Goal: Complete application form

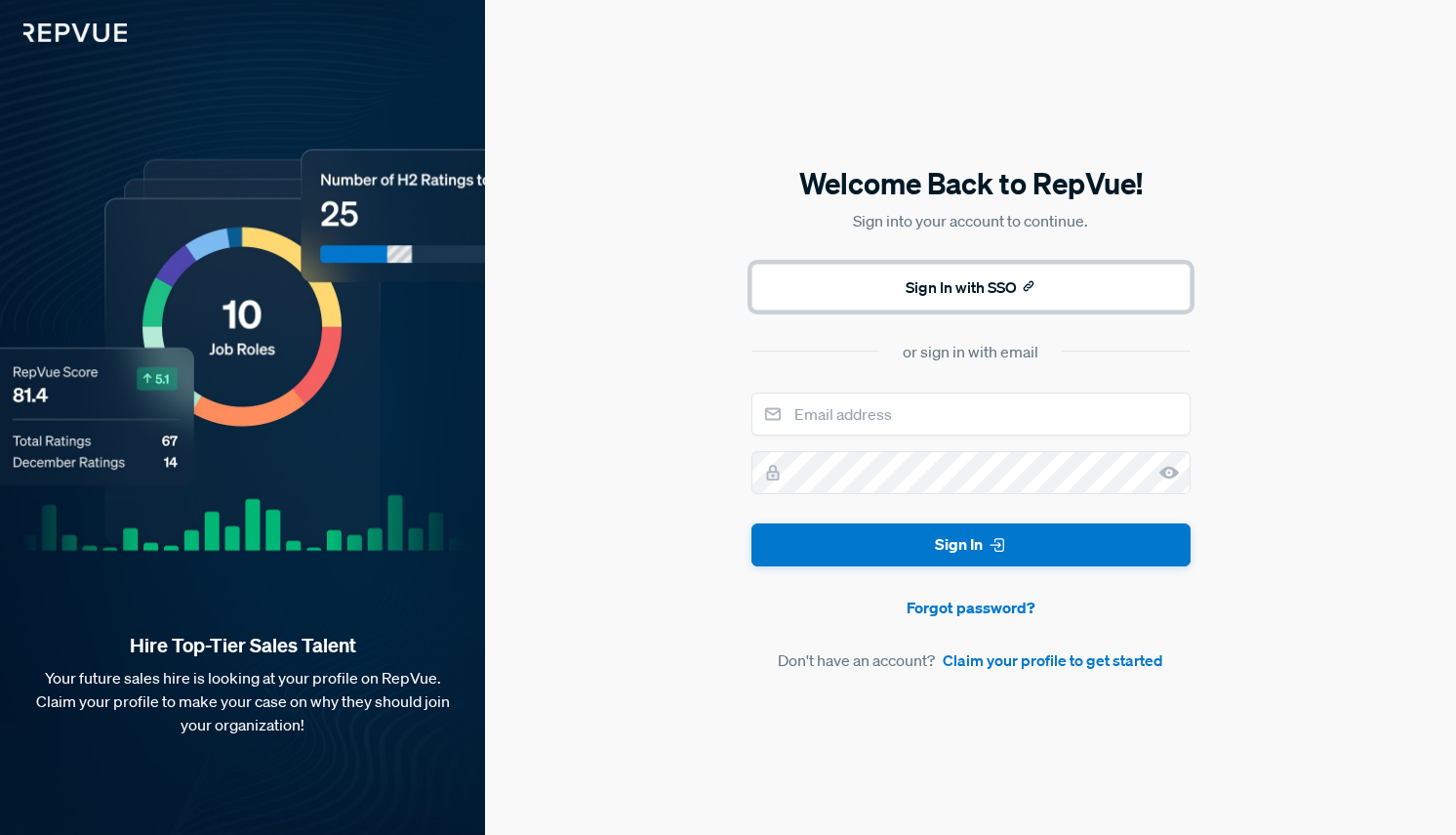
click at [966, 295] on button "Sign In with SSO" at bounding box center [971, 286] width 439 height 46
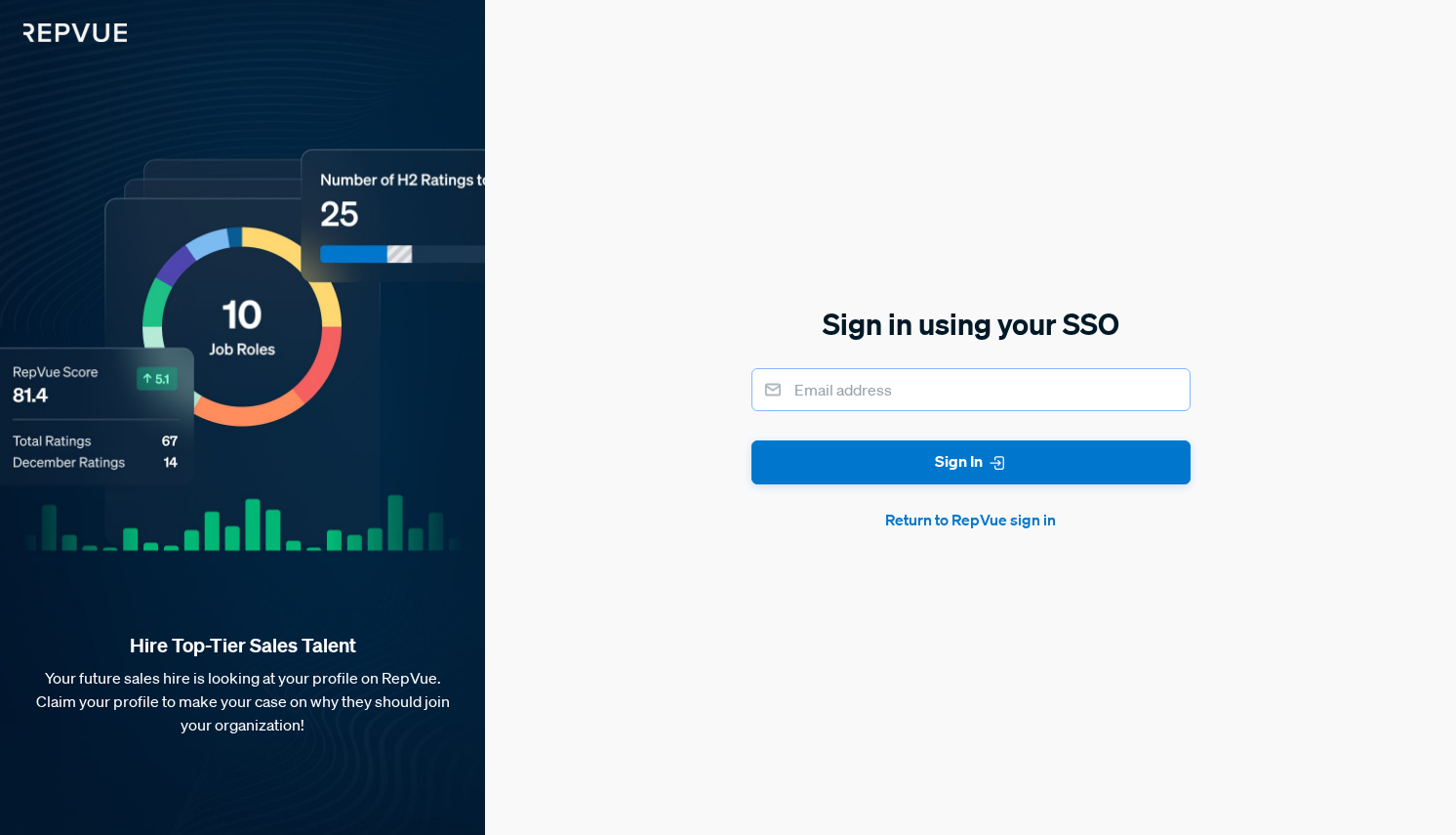
click at [939, 403] on input "email" at bounding box center [971, 390] width 439 height 43
type input "[EMAIL_ADDRESS][DOMAIN_NAME]"
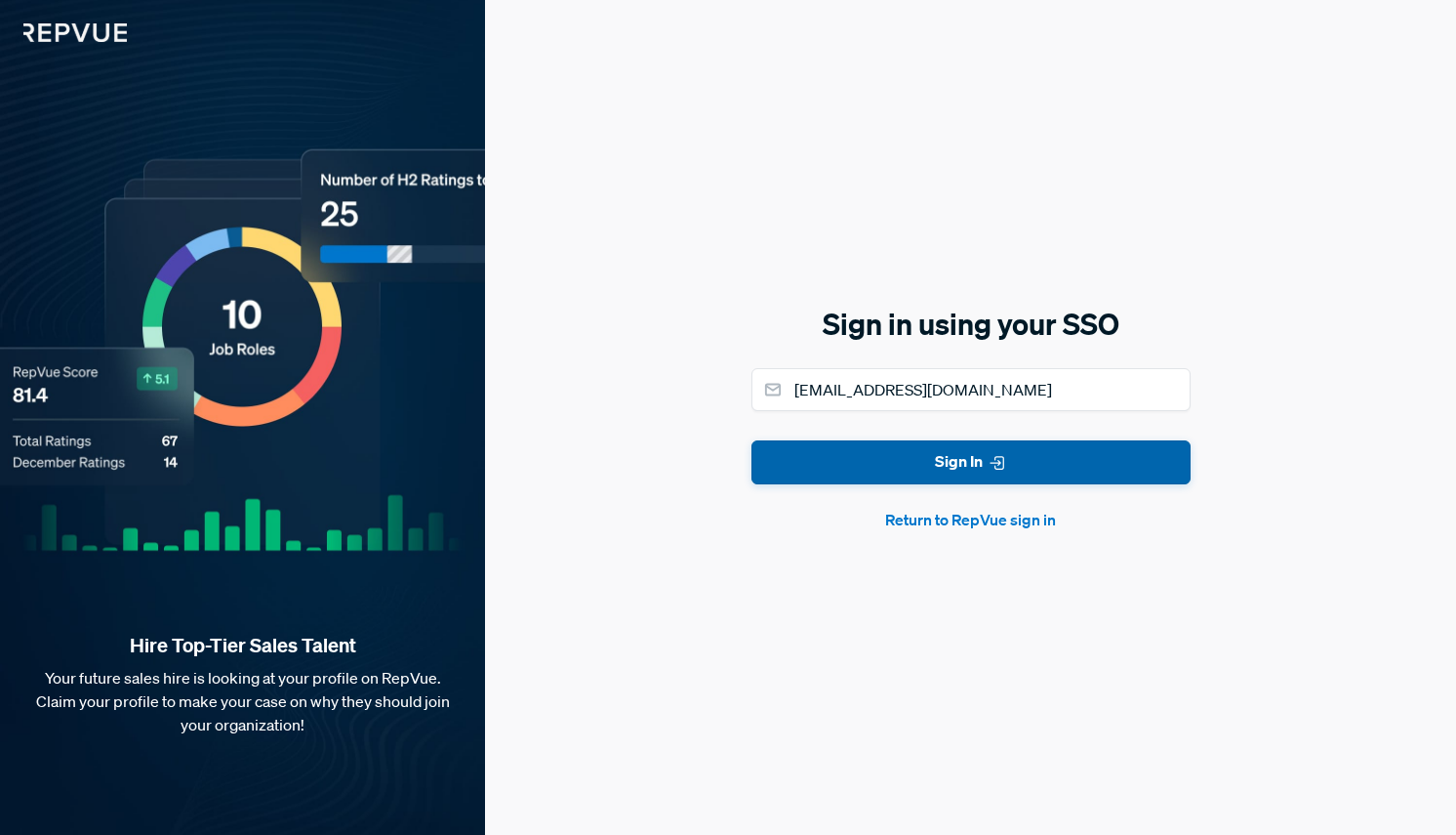
click at [911, 468] on button "Sign In" at bounding box center [971, 462] width 439 height 44
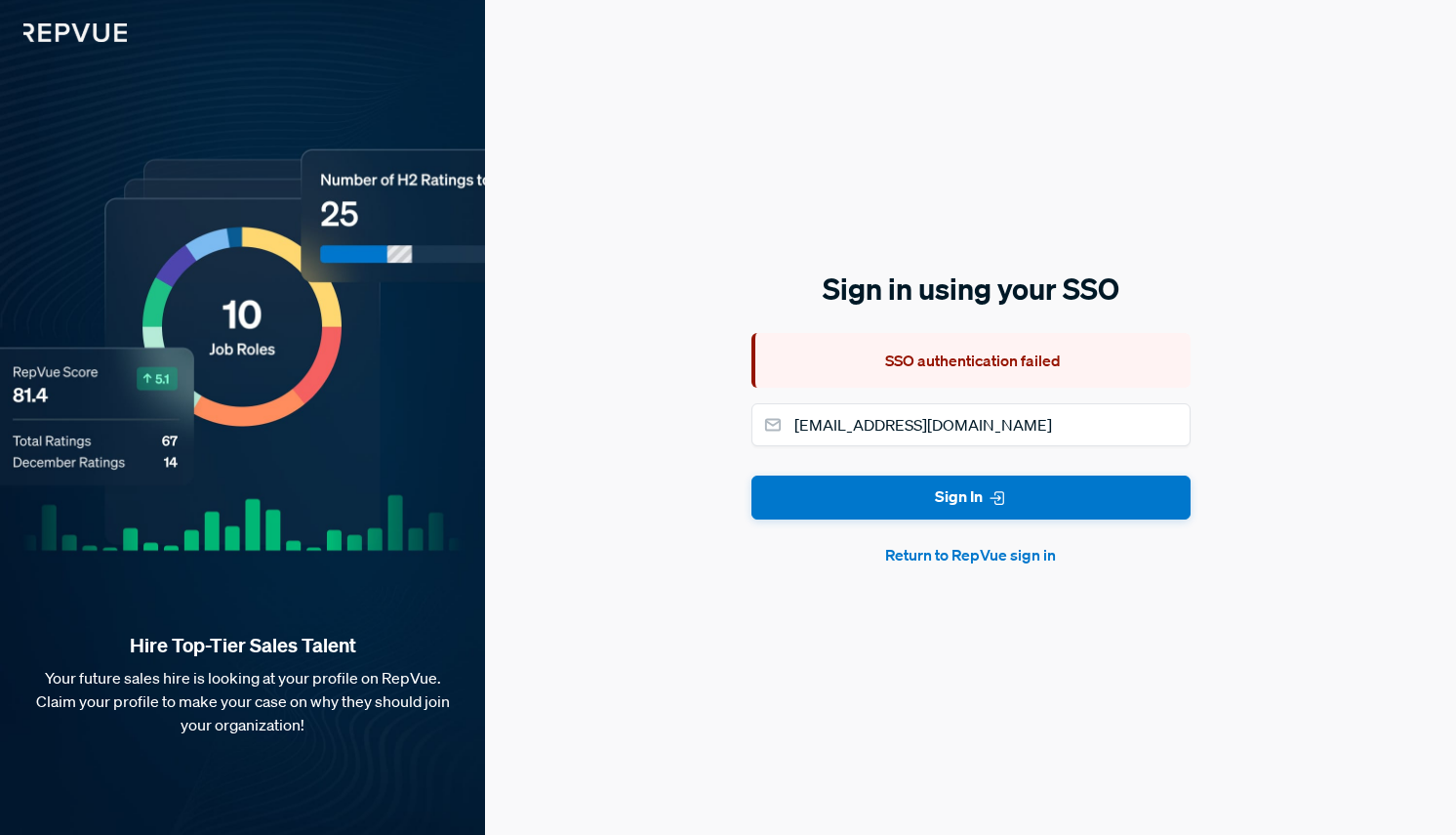
click at [958, 554] on button "Return to RepVue sign in" at bounding box center [971, 555] width 439 height 24
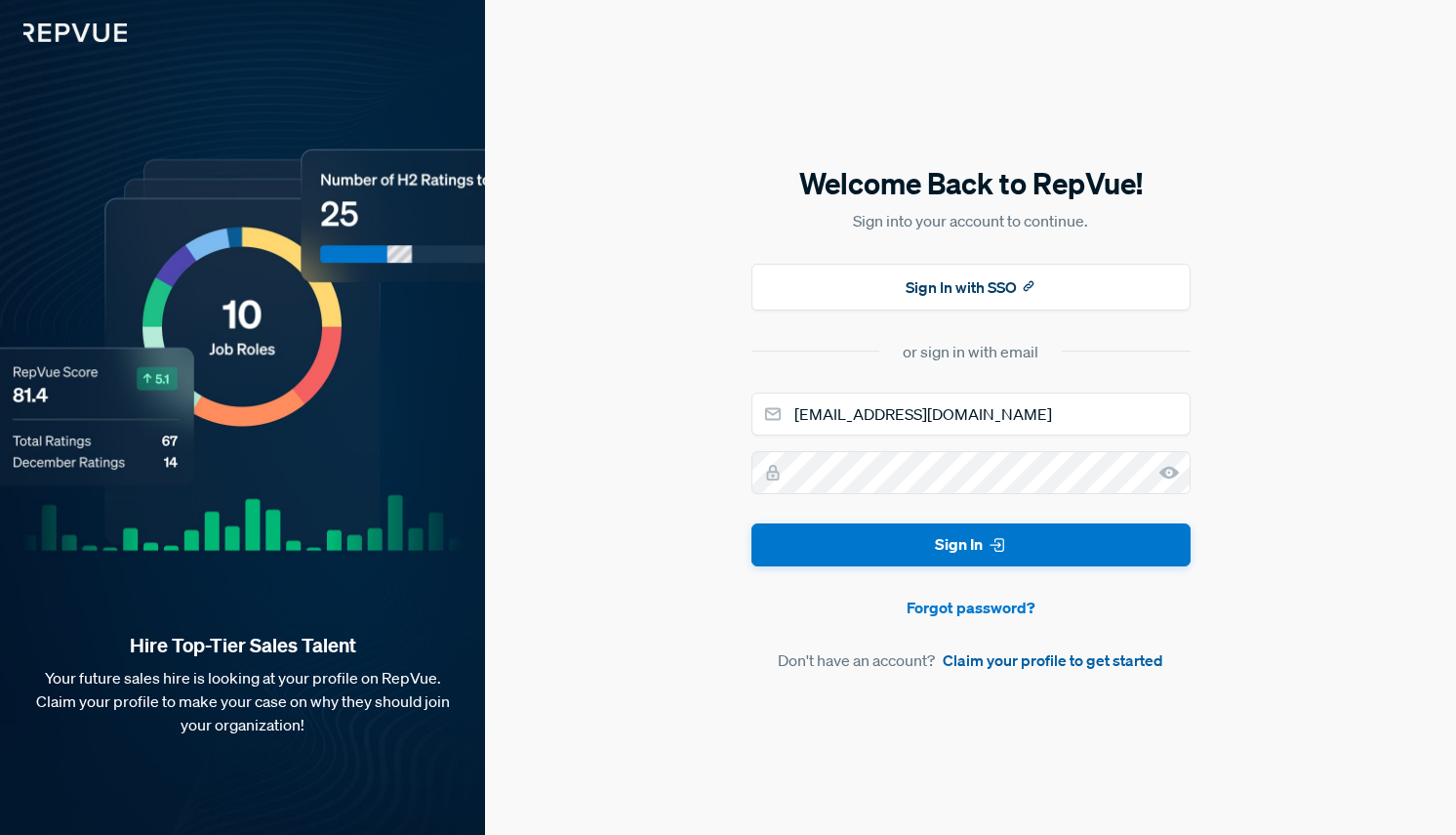
click at [975, 664] on link "Claim your profile to get started" at bounding box center [1054, 660] width 221 height 24
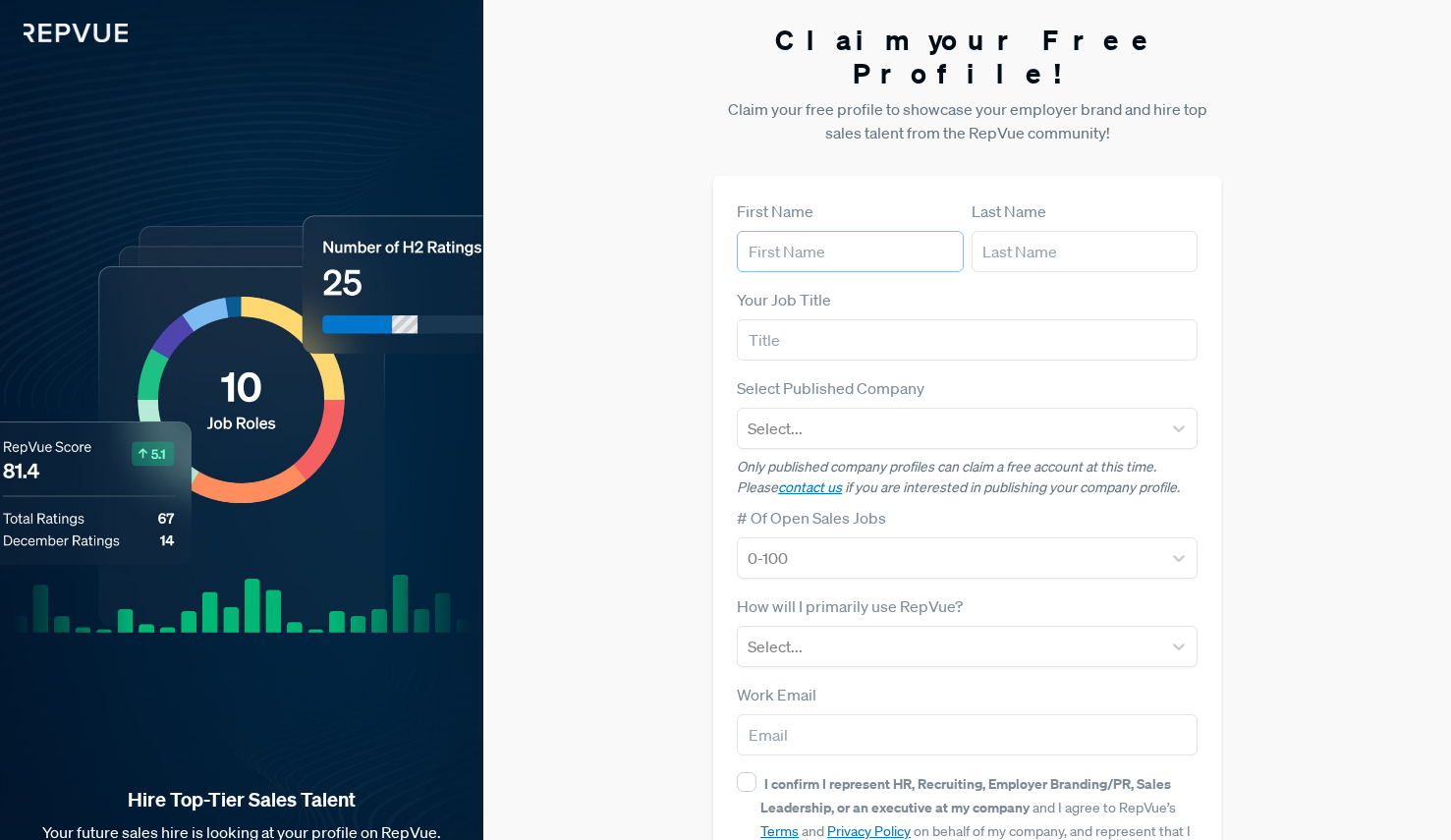
click at [825, 230] on input "text" at bounding box center [850, 251] width 226 height 42
type input "[PERSON_NAME]"
type input "Poleschuk"
type input "HR Coordinator"
click at [1056, 414] on div at bounding box center [949, 428] width 404 height 28
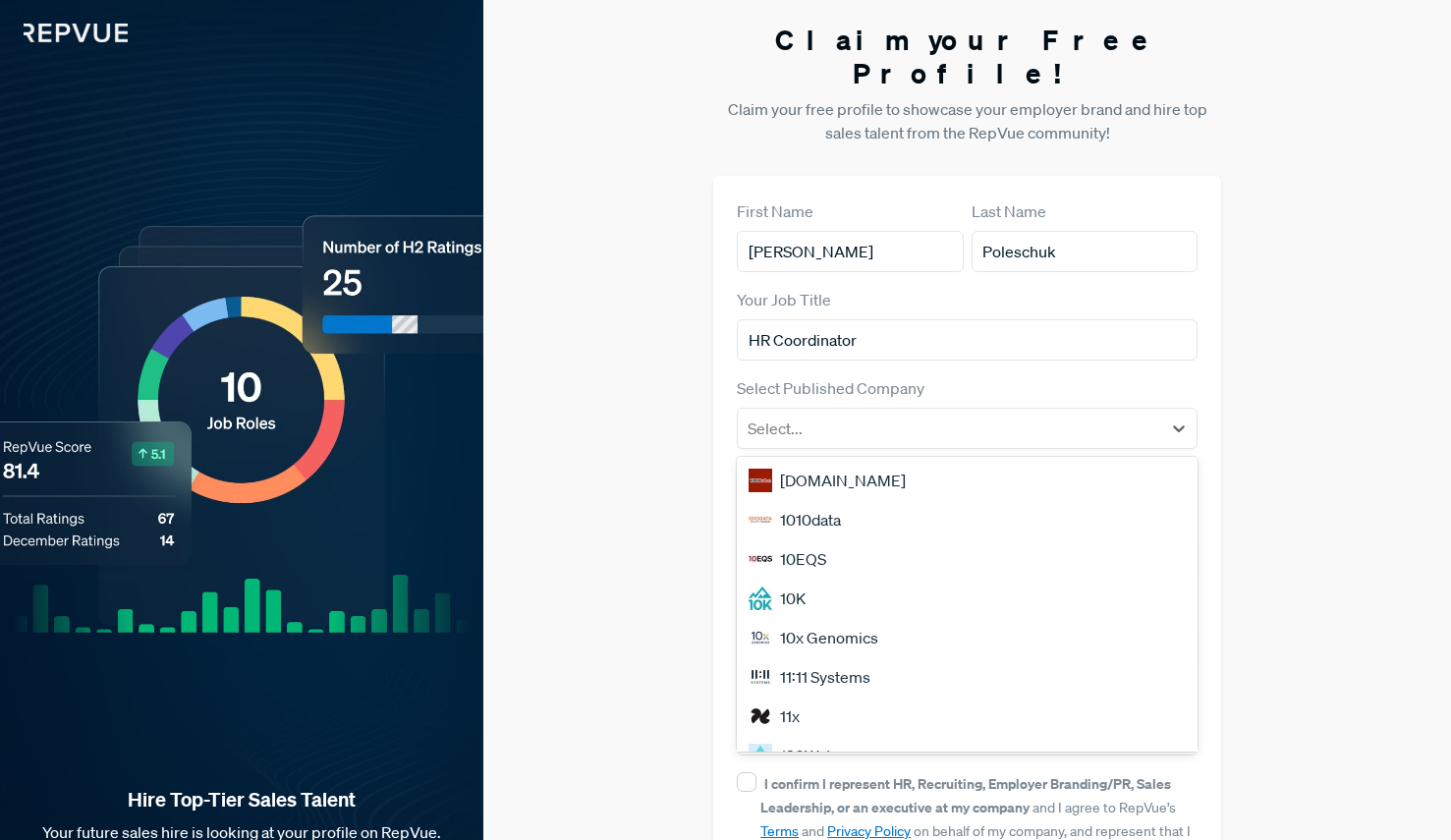
click at [1276, 426] on div "Claim your Free Profile! Claim your free profile to showcase your employer bran…" at bounding box center [967, 493] width 967 height 988
click at [893, 414] on div at bounding box center [949, 428] width 404 height 28
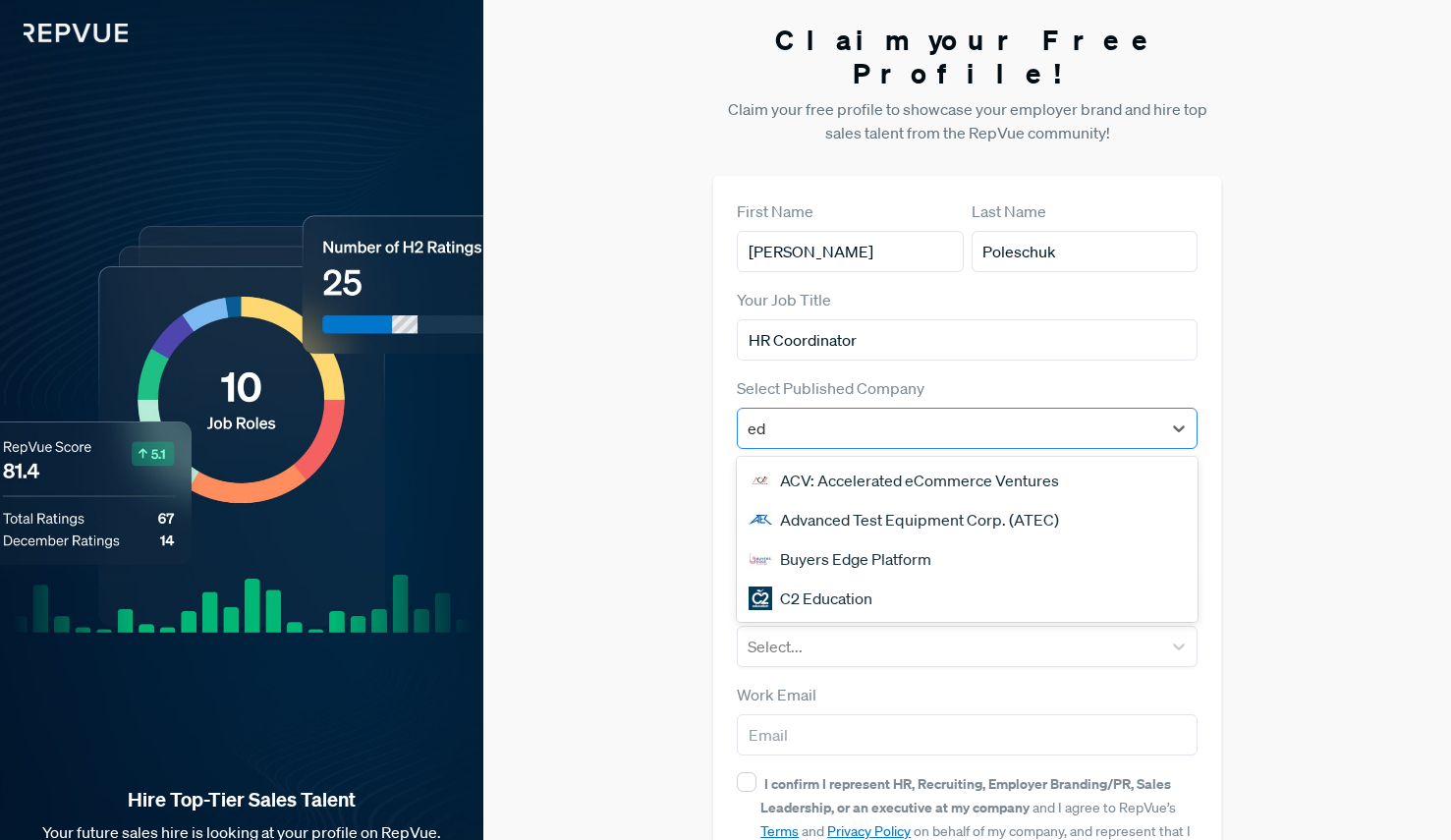
type input "edm"
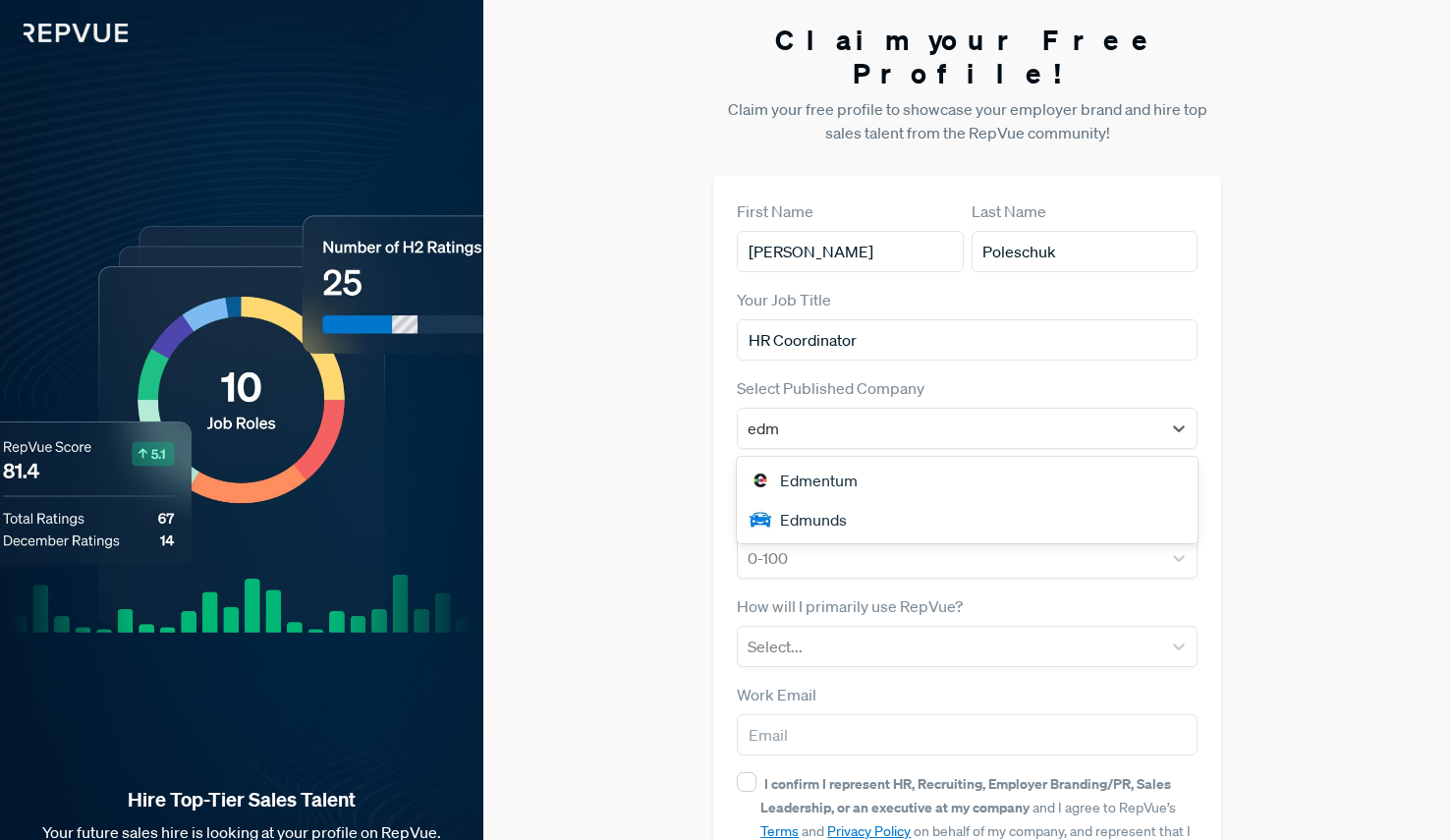
click at [840, 500] on div "Edmunds" at bounding box center [967, 520] width 461 height 40
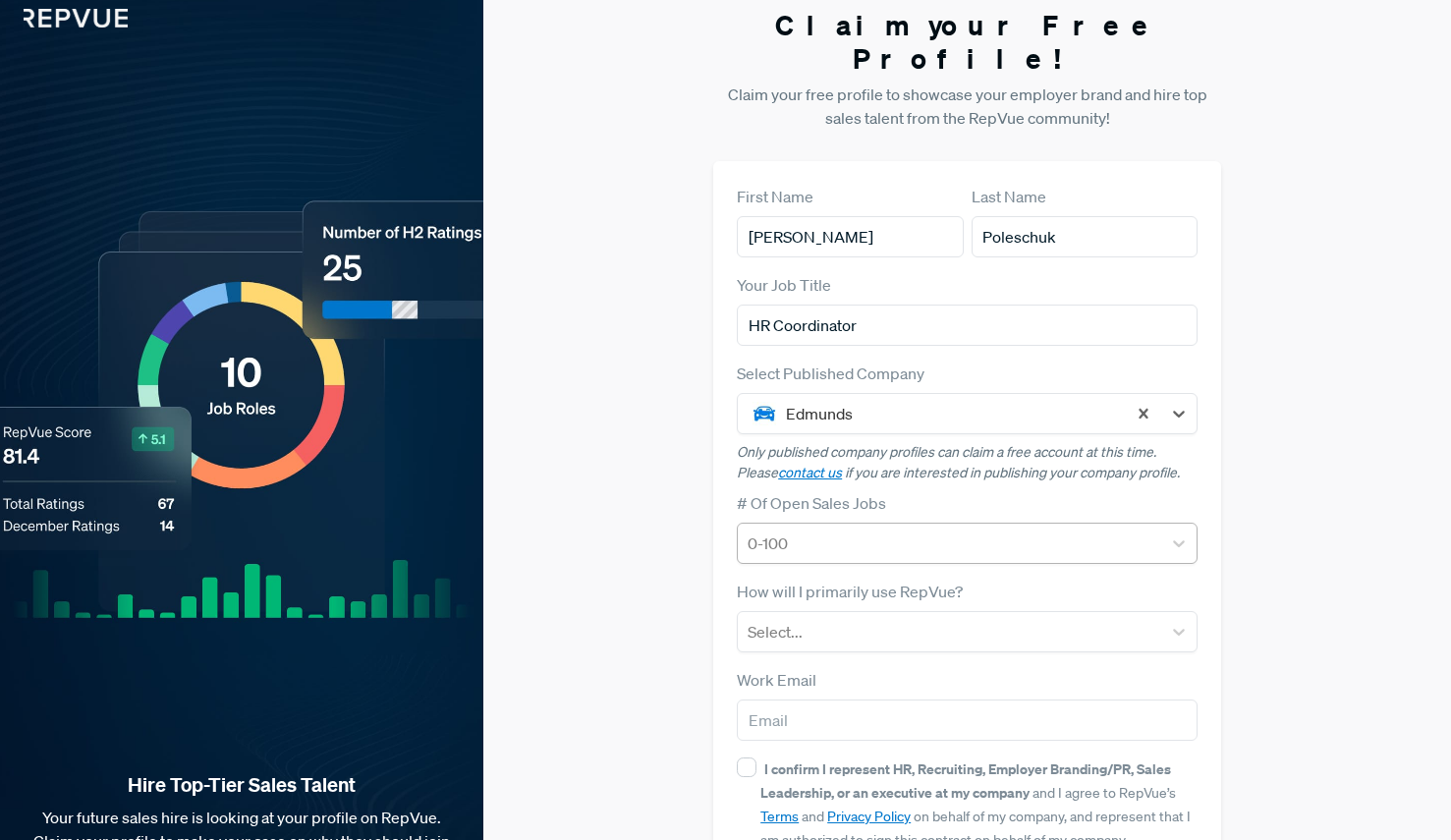
click at [1012, 531] on form "First Name [PERSON_NAME] Last Name [PERSON_NAME] Your Job Title HR Coordinator …" at bounding box center [967, 555] width 461 height 742
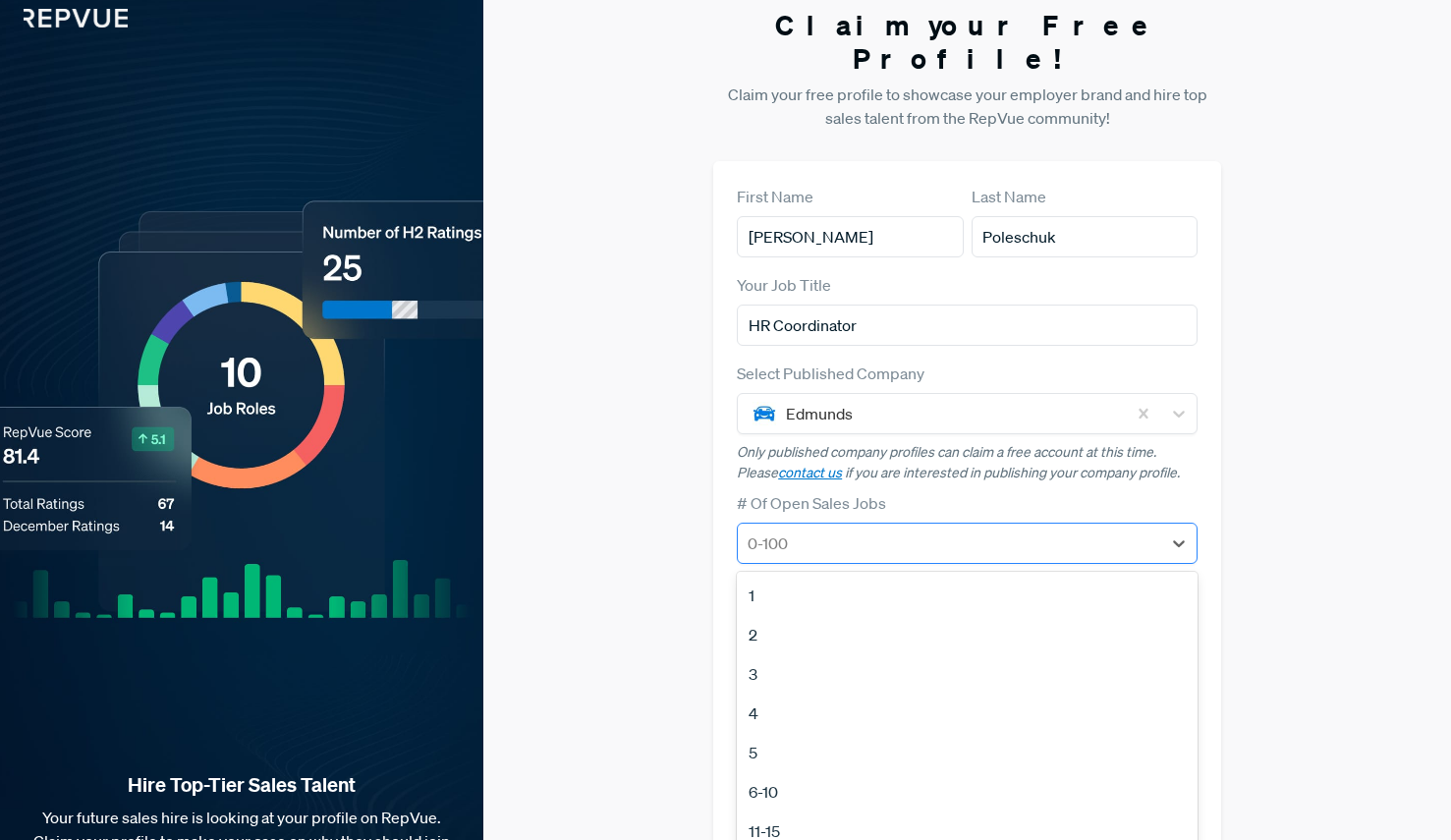
scroll to position [17, 0]
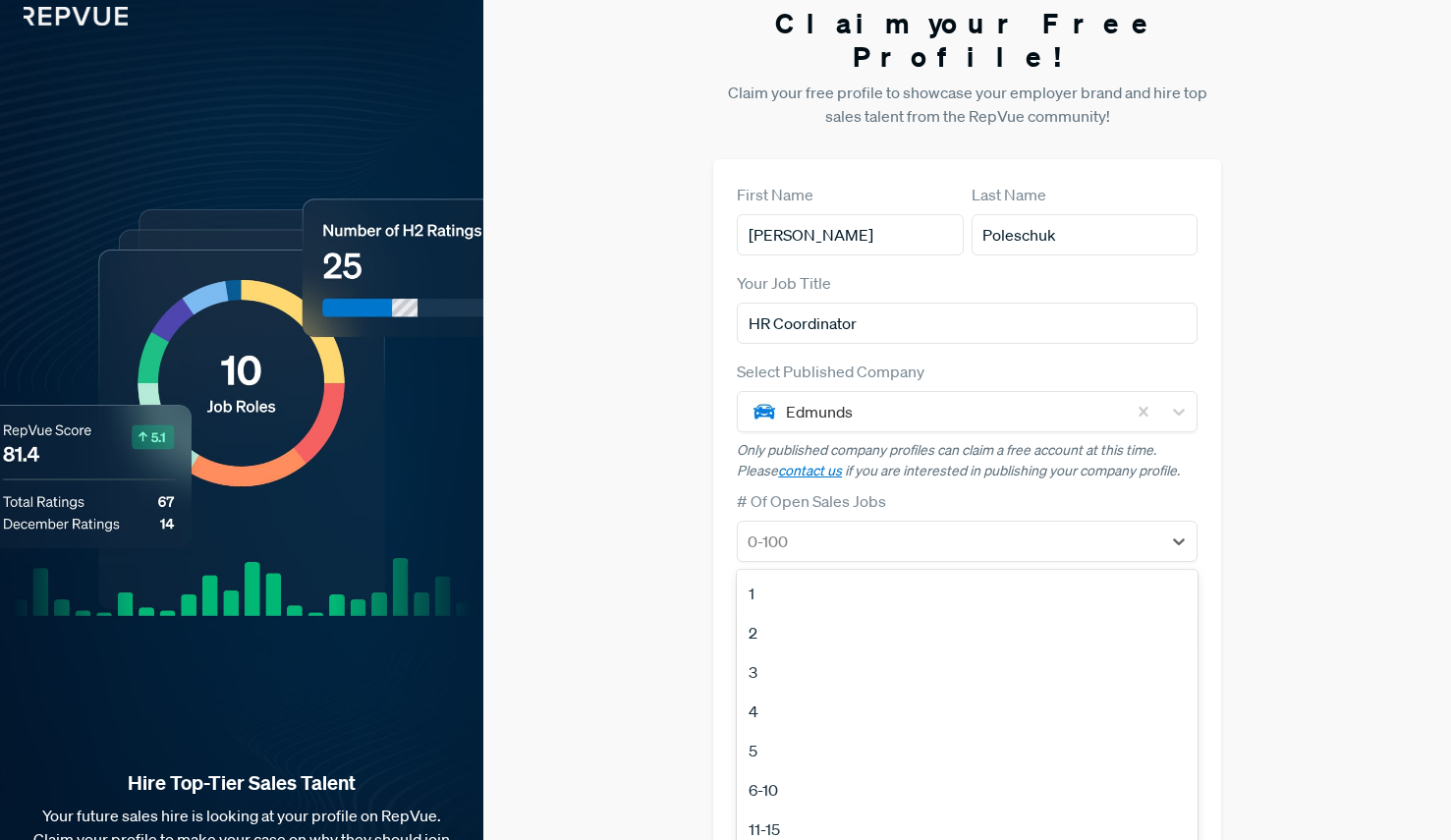
click at [1299, 520] on div "Claim your Free Profile! Claim your free profile to showcase your employer bran…" at bounding box center [967, 477] width 967 height 988
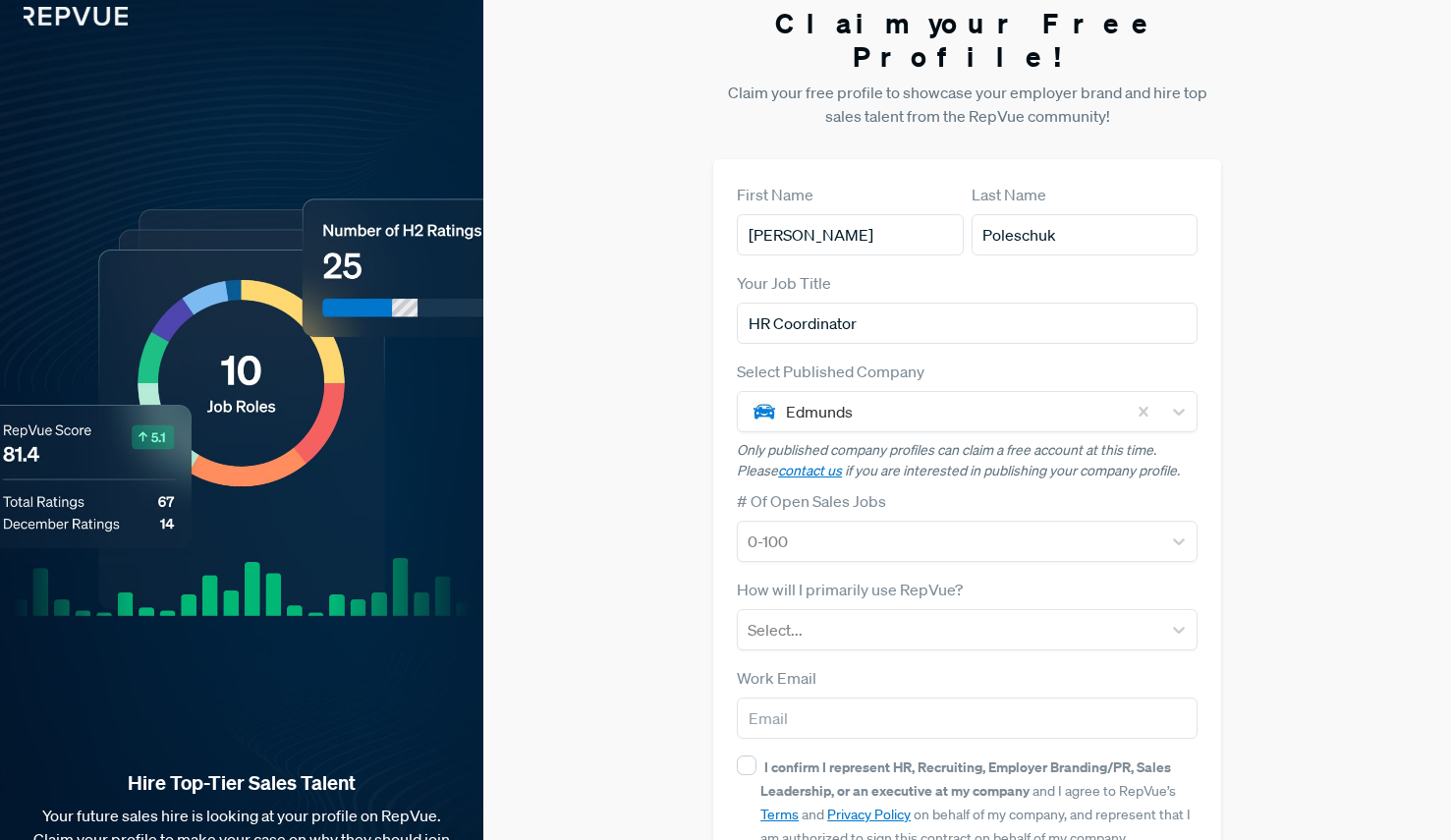
scroll to position [115, 0]
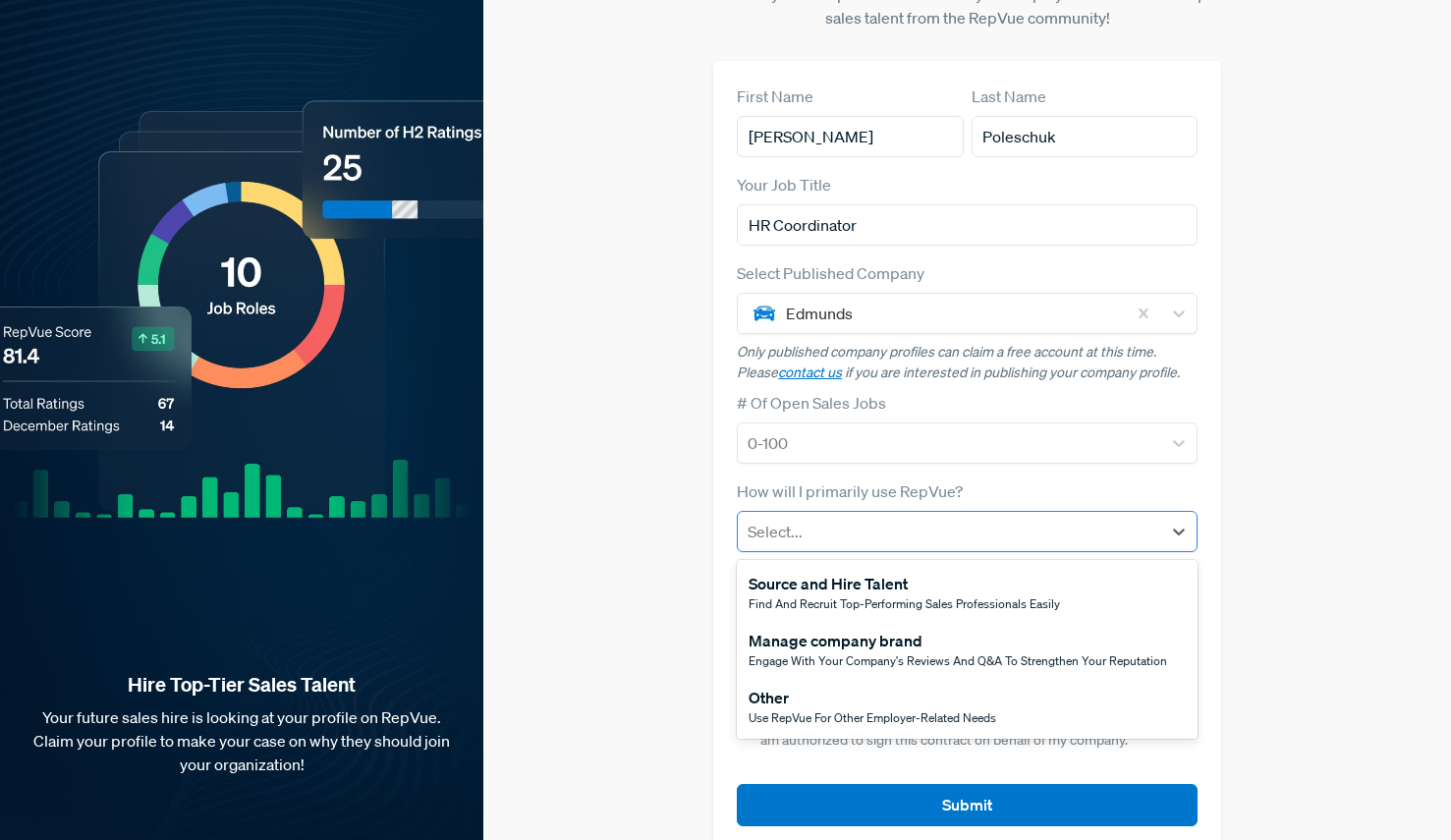
click at [814, 517] on div at bounding box center [949, 531] width 404 height 28
click at [829, 629] on div "Manage company brand" at bounding box center [957, 640] width 418 height 24
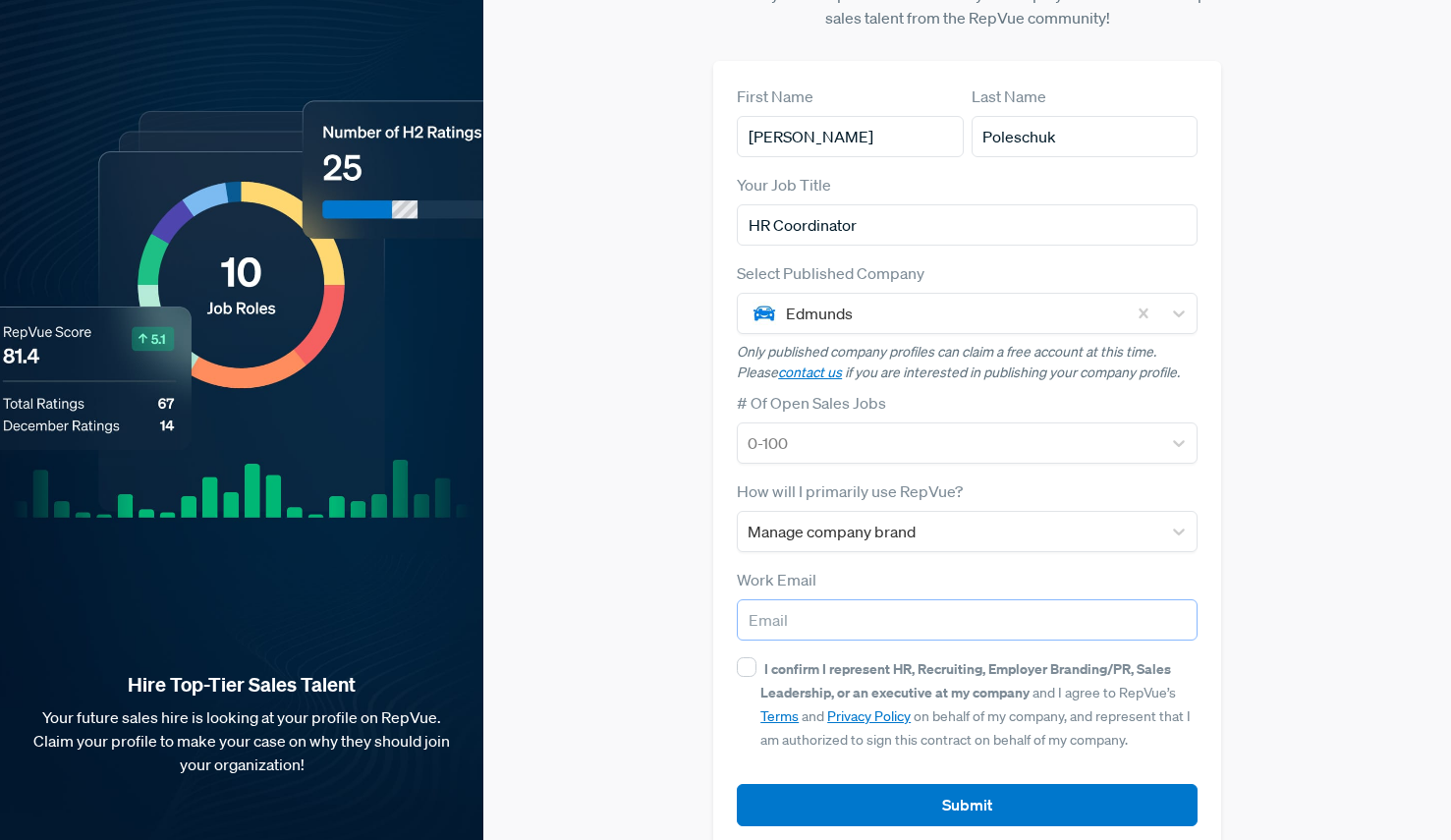
click at [865, 599] on input "email" at bounding box center [967, 620] width 461 height 42
type input "[EMAIL_ADDRESS][DOMAIN_NAME]"
click at [744, 657] on input "I confirm I represent HR, Recruiting, Employer Branding/PR, Sales Leadership, o…" at bounding box center [747, 667] width 20 height 20
checkbox input "true"
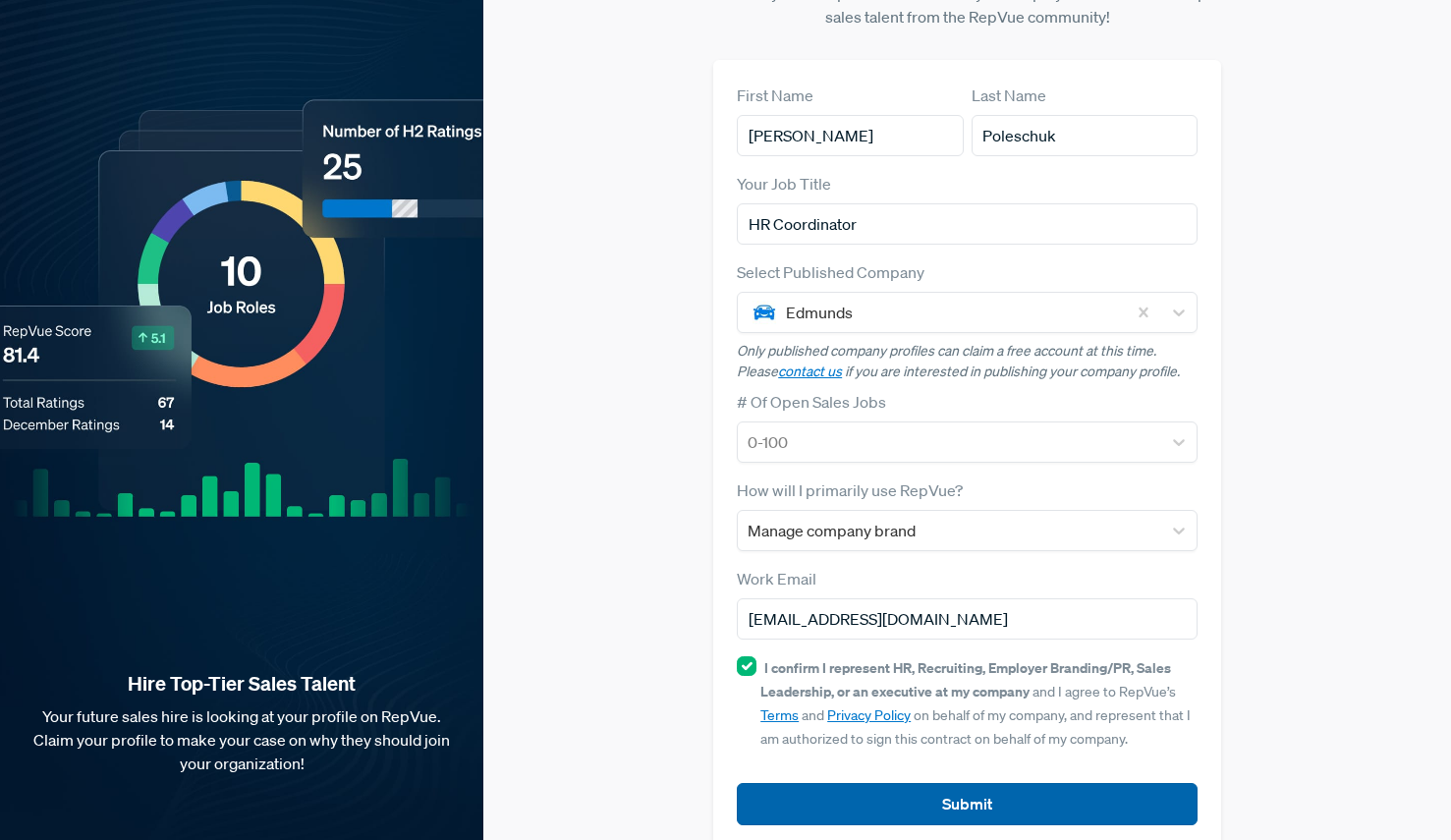
click at [898, 782] on button "Submit" at bounding box center [967, 803] width 461 height 43
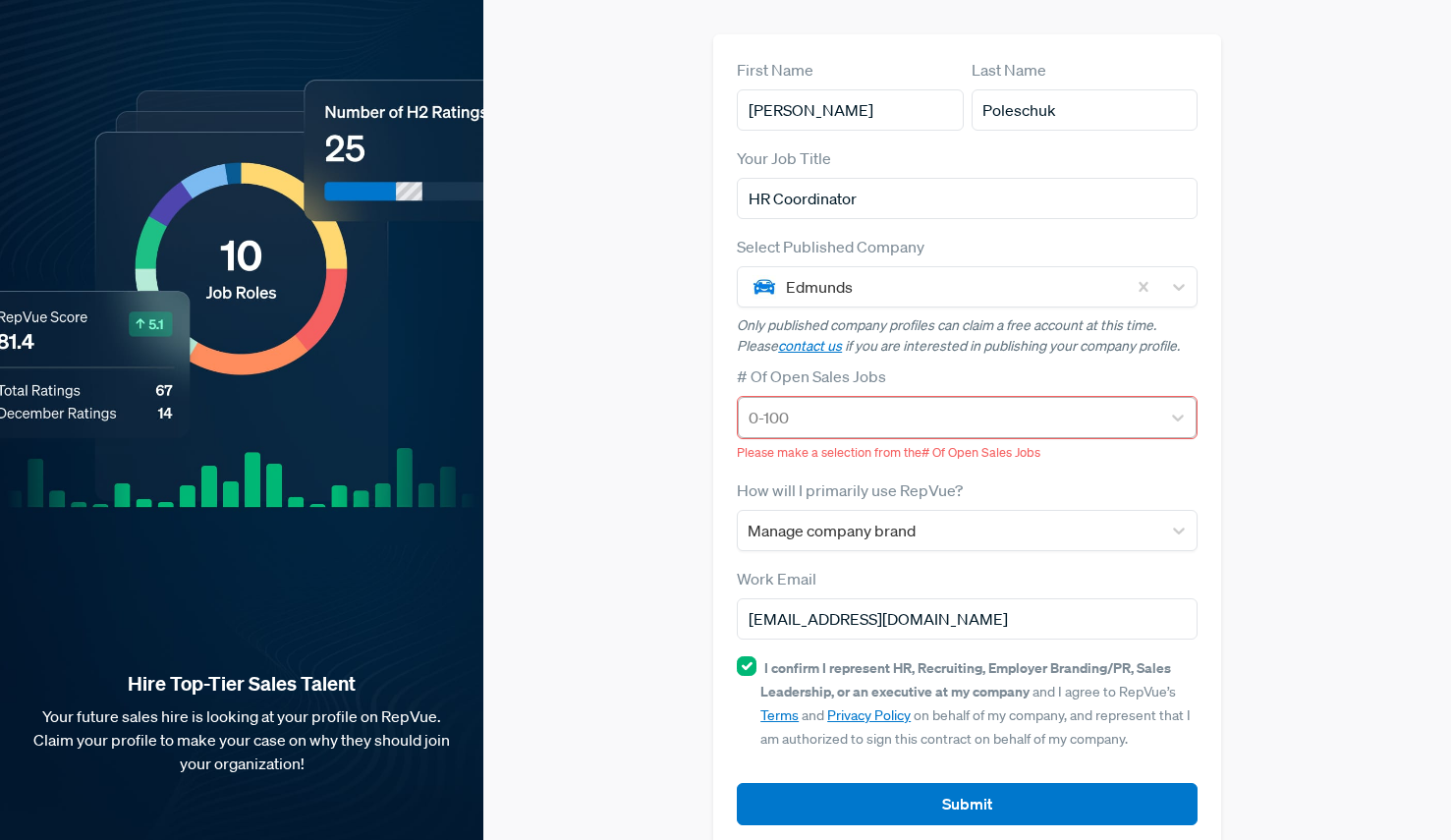
click at [849, 404] on div at bounding box center [949, 418] width 402 height 28
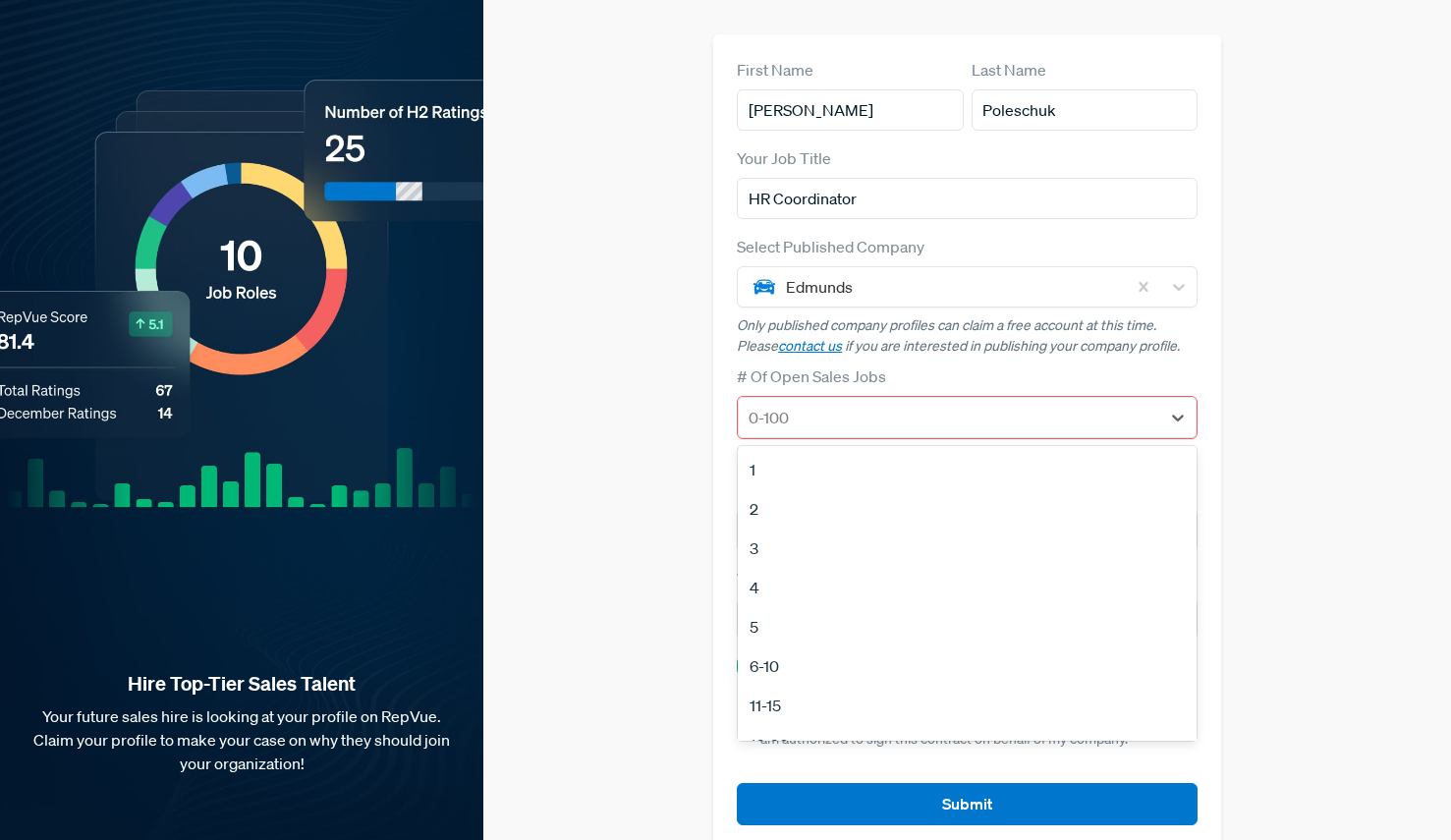
click at [815, 607] on div "5" at bounding box center [967, 627] width 459 height 40
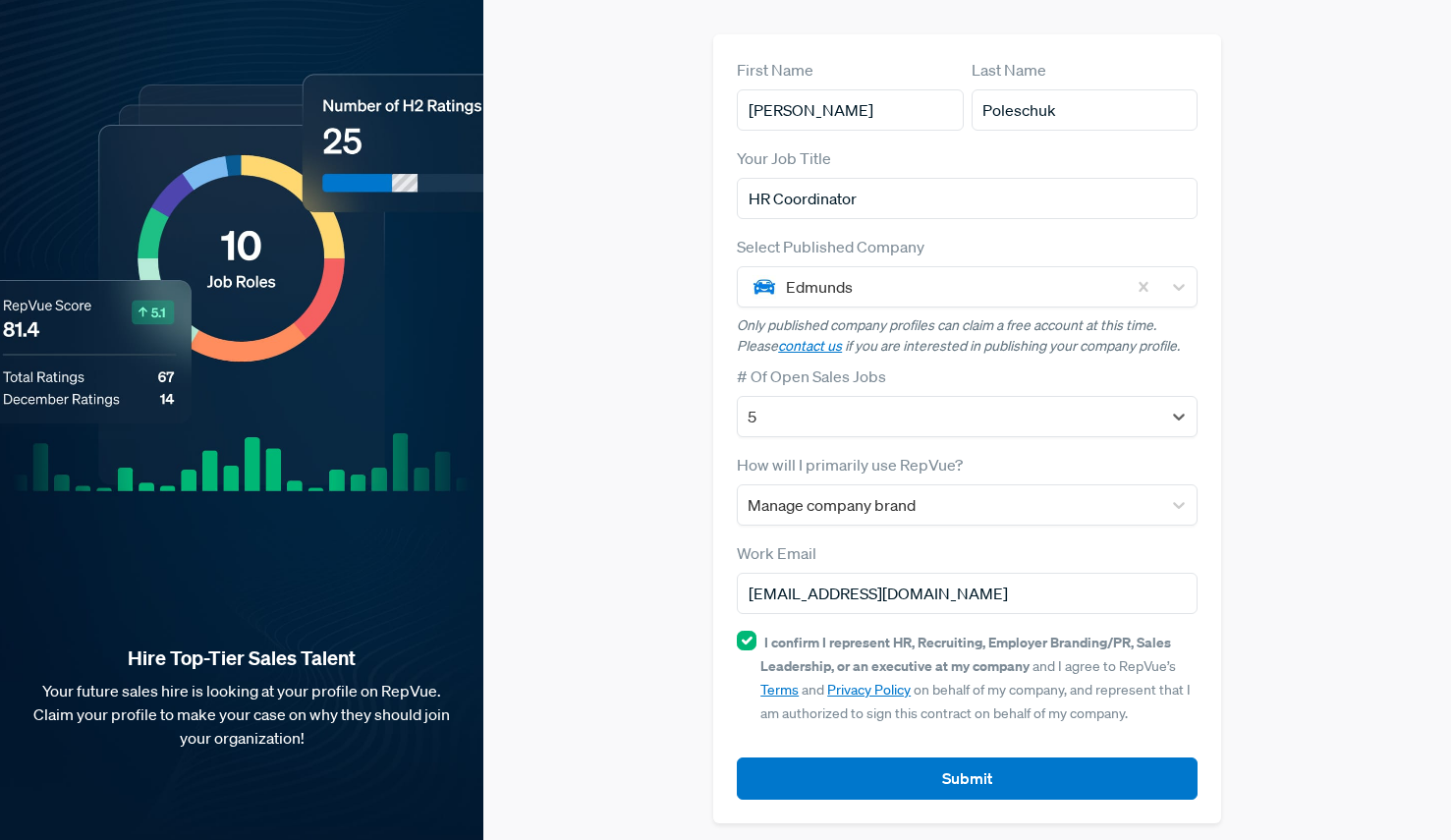
scroll to position [116, 0]
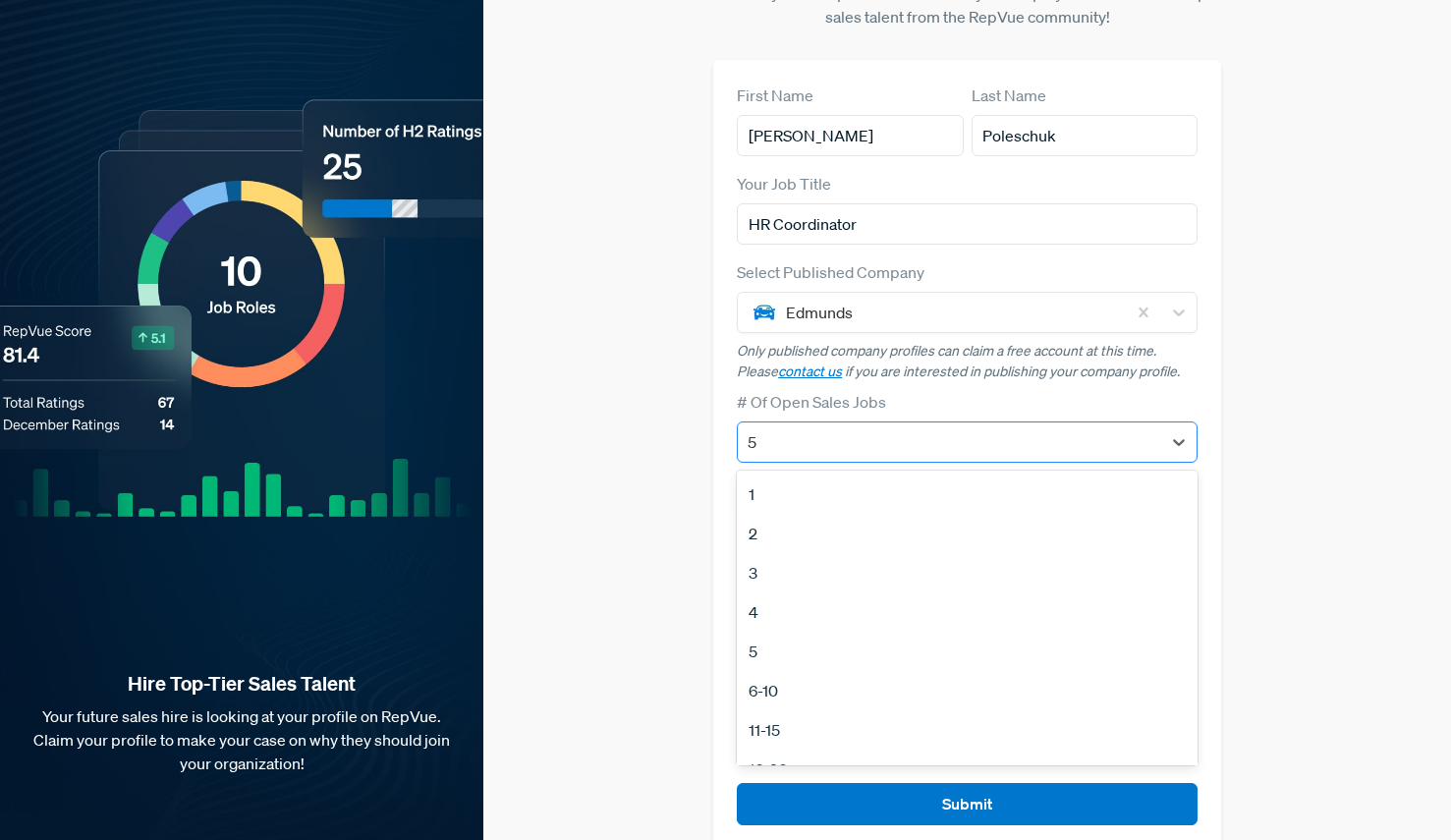
click at [926, 428] on div at bounding box center [949, 442] width 404 height 28
click at [824, 513] on div "2" at bounding box center [967, 533] width 461 height 40
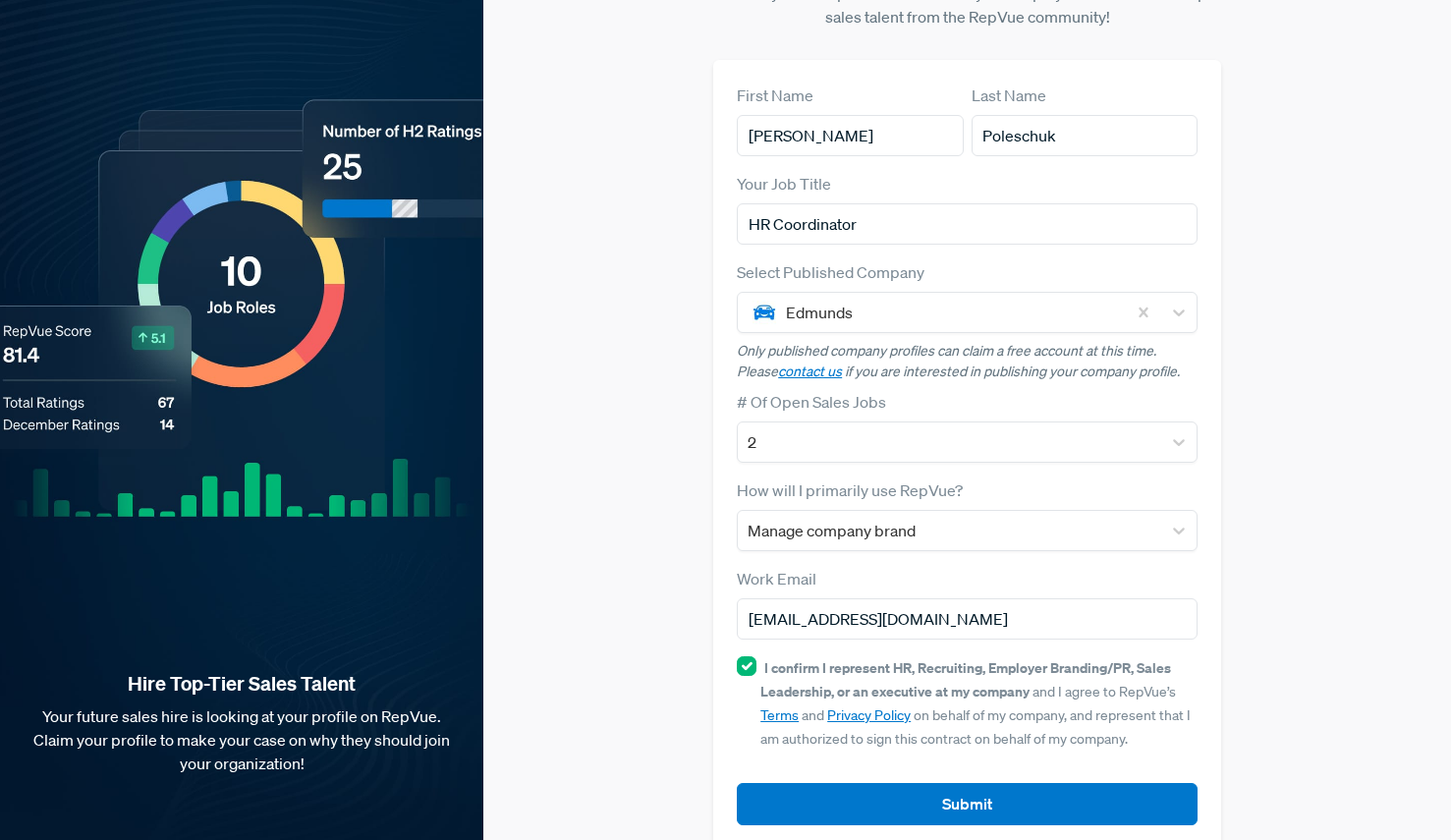
click at [949, 752] on article "Submit" at bounding box center [967, 788] width 461 height 73
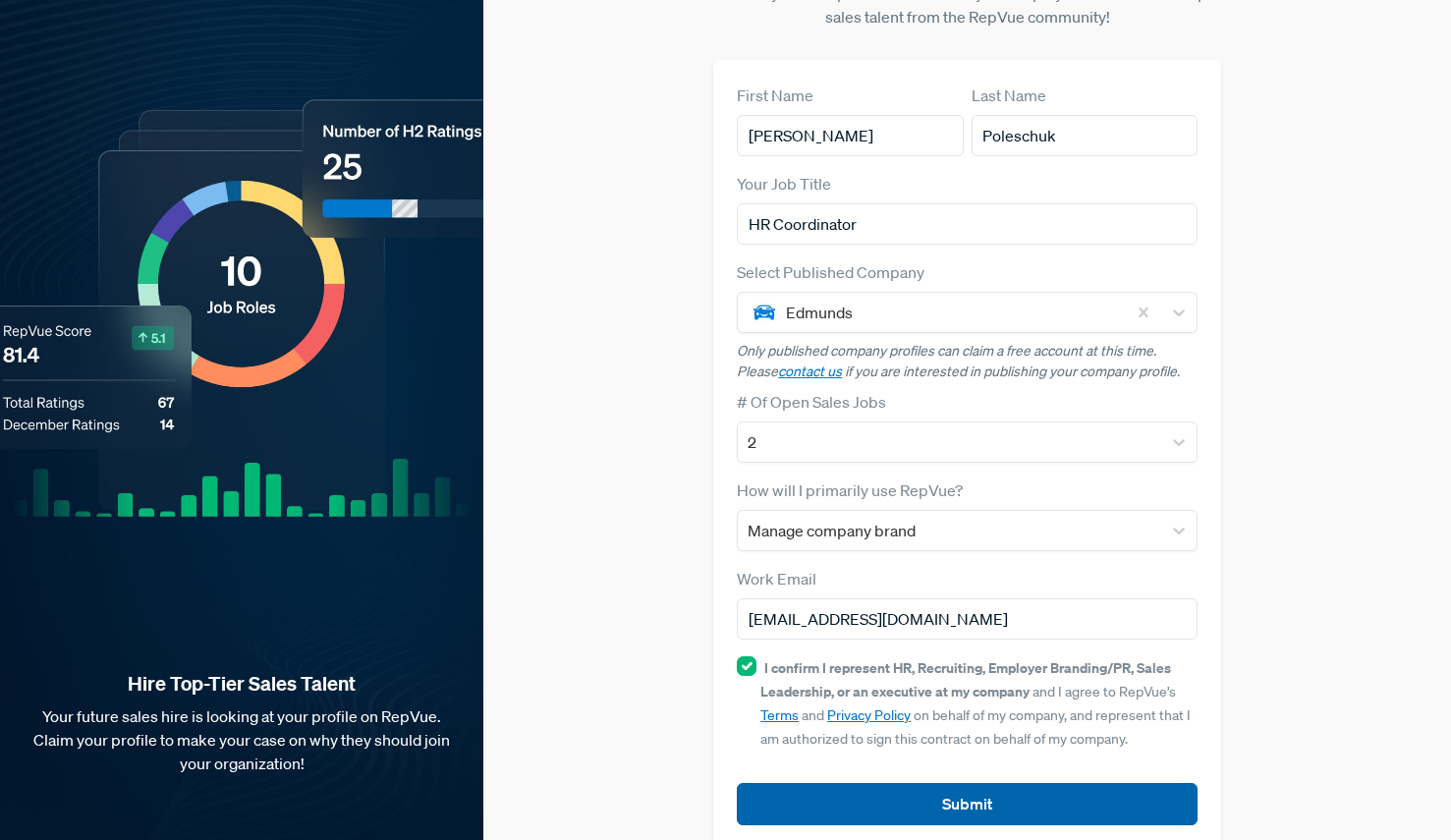
click at [956, 782] on button "Submit" at bounding box center [967, 803] width 461 height 43
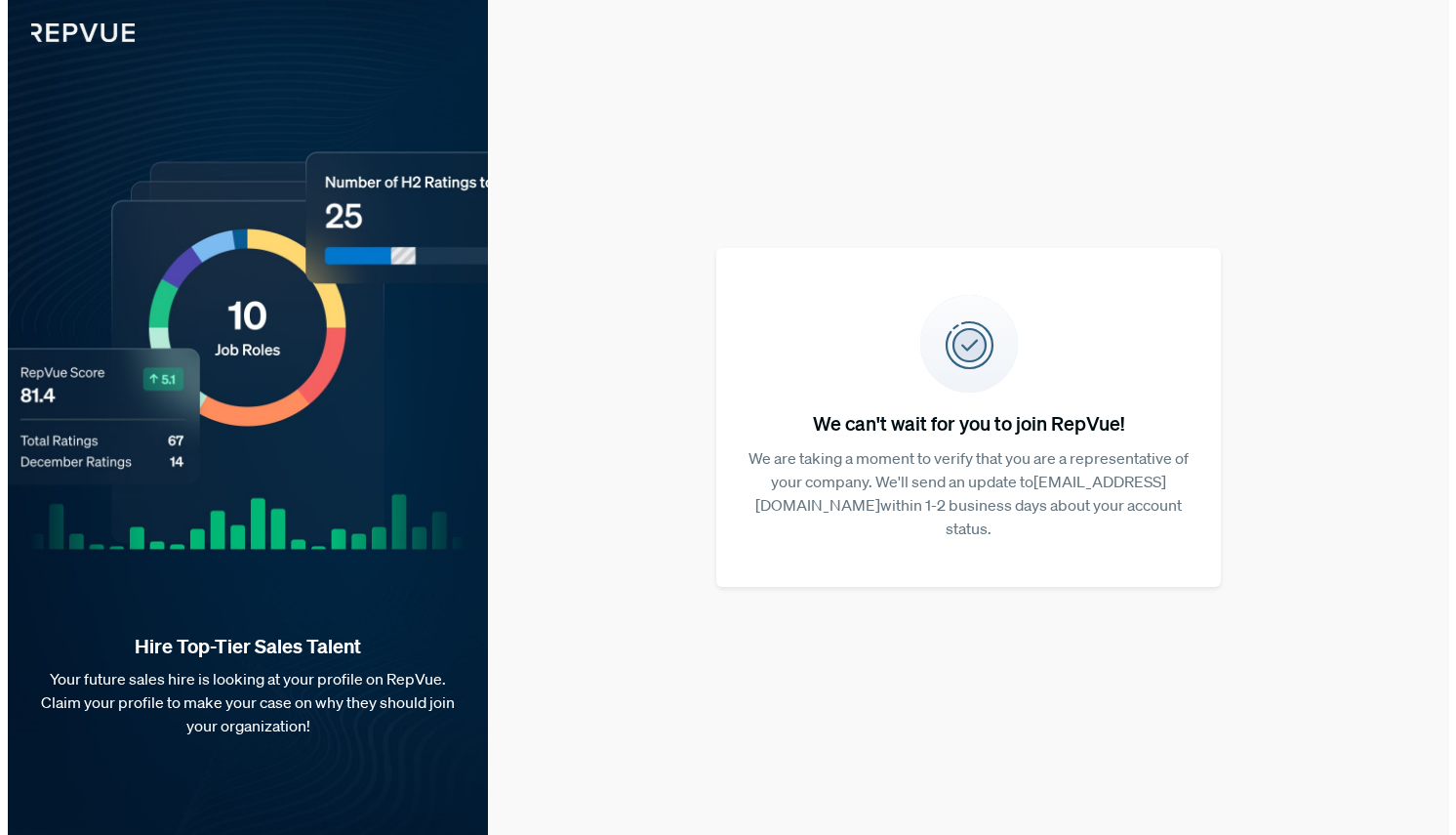
scroll to position [0, 0]
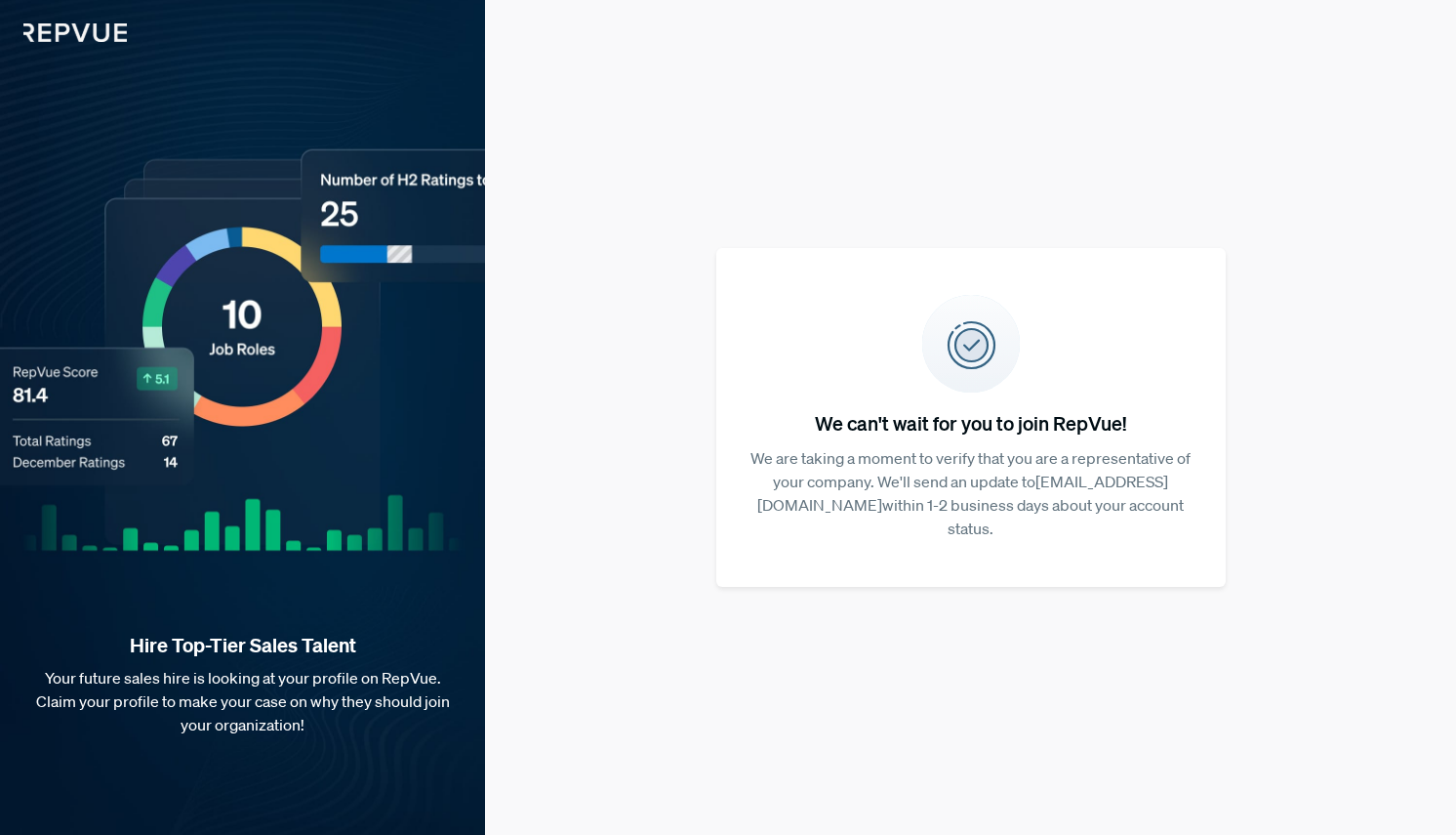
click at [67, 31] on img at bounding box center [63, 21] width 127 height 42
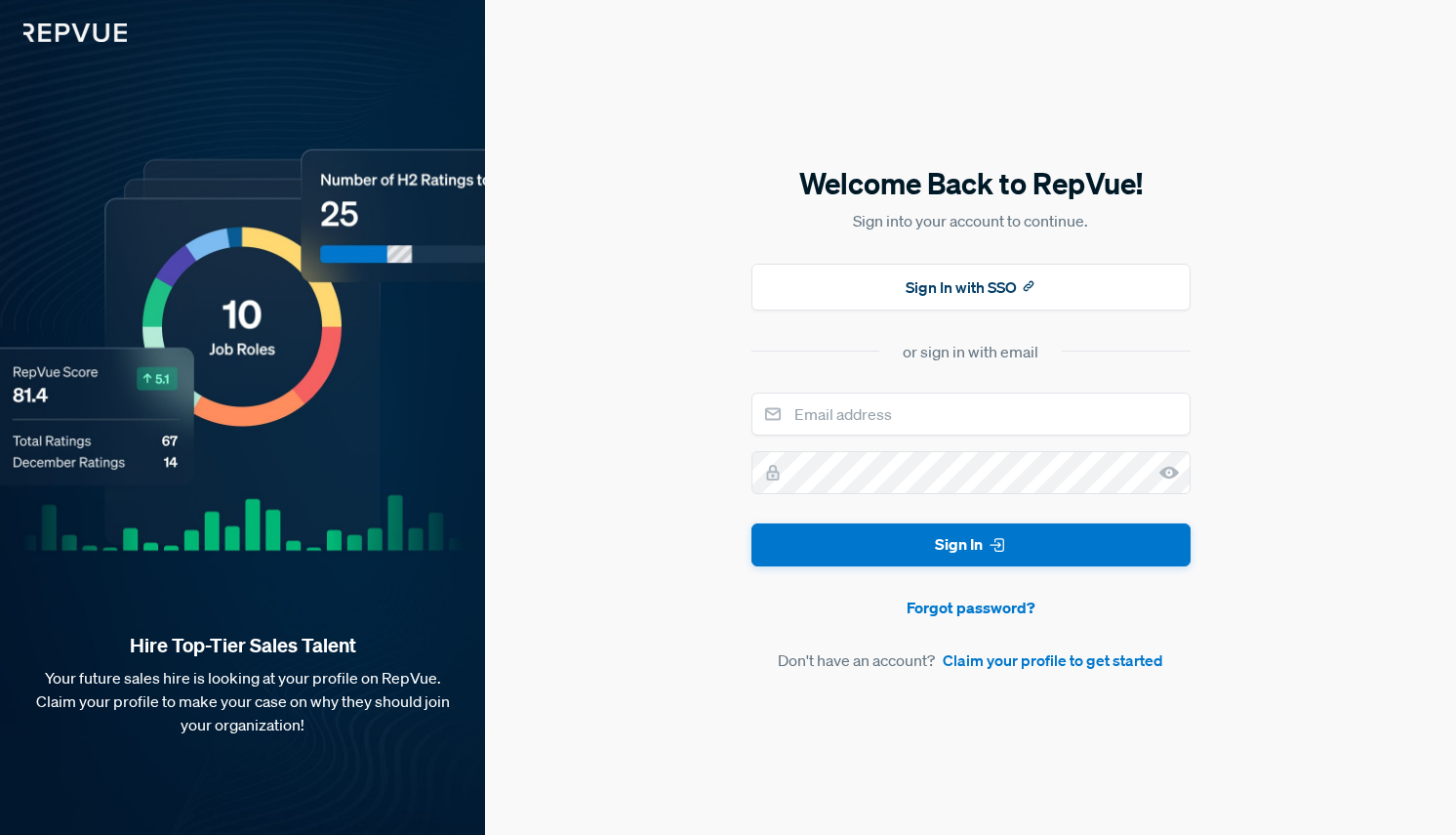
click at [69, 32] on img at bounding box center [63, 21] width 127 height 42
